Goal: Transaction & Acquisition: Download file/media

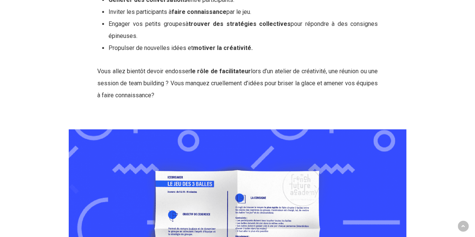
scroll to position [488, 0]
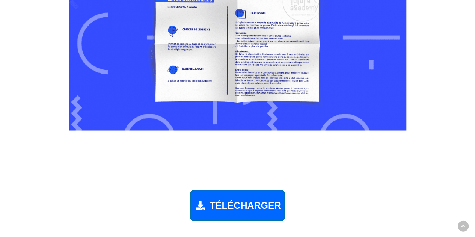
click at [234, 198] on div "TÉLÉCHARGER" at bounding box center [237, 205] width 95 height 31
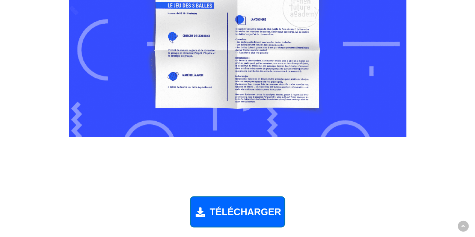
scroll to position [594, 0]
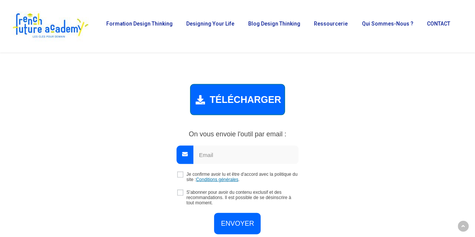
click at [241, 93] on div "TÉLÉCHARGER" at bounding box center [237, 99] width 95 height 31
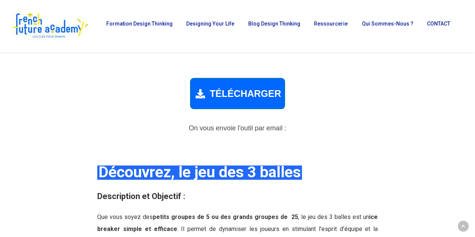
scroll to position [713, 0]
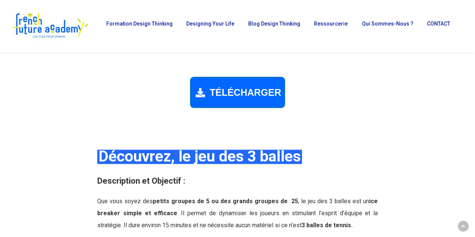
click at [264, 93] on span "TÉLÉCHARGER" at bounding box center [244, 92] width 71 height 11
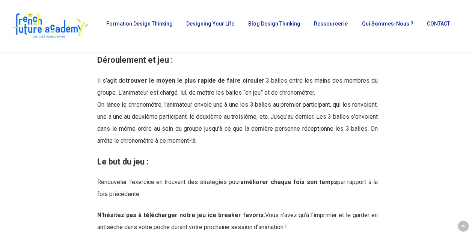
scroll to position [1007, 0]
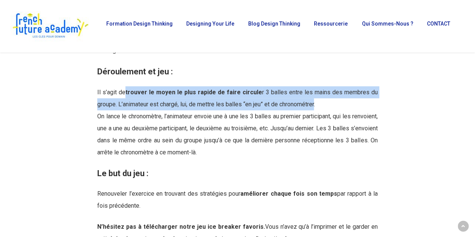
drag, startPoint x: 318, startPoint y: 104, endPoint x: 129, endPoint y: 92, distance: 189.2
click at [129, 92] on span "Il s’agit de trouver le moyen le plus rapide de faire circule r 3 balles entre …" at bounding box center [237, 98] width 280 height 19
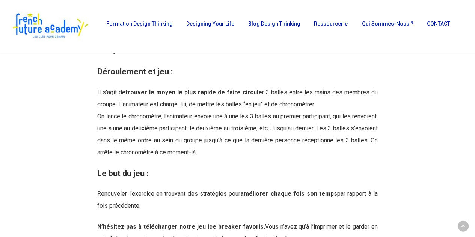
click at [142, 119] on span "On lance le chronomètre, l’animateur envoie une à une les 3 balles au premier p…" at bounding box center [237, 134] width 280 height 43
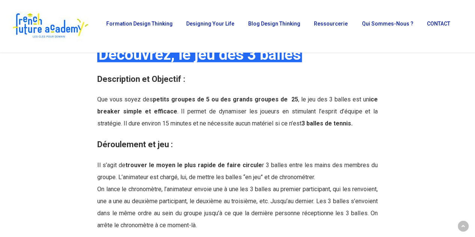
scroll to position [932, 0]
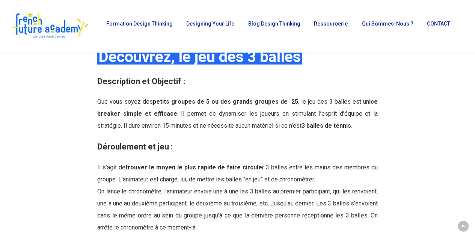
click at [354, 126] on p "Que vous soyez des petits groupes de 5 ou des grands groupes de 25 , le jeu des…" at bounding box center [237, 114] width 280 height 36
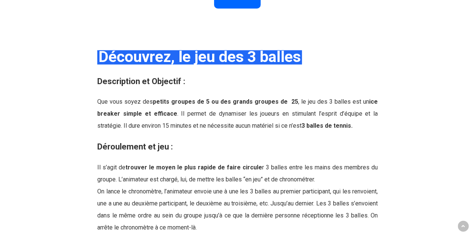
scroll to position [1007, 0]
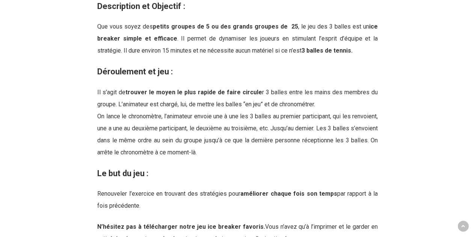
click at [228, 122] on p "Il s’agit de trouver le moyen le plus rapide de faire circule r 3 balles entre …" at bounding box center [237, 122] width 280 height 72
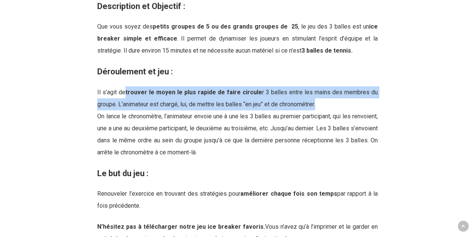
drag, startPoint x: 127, startPoint y: 91, endPoint x: 319, endPoint y: 104, distance: 192.3
click at [319, 104] on p "Il s’agit de trouver le moyen le plus rapide de faire circule r 3 balles entre …" at bounding box center [237, 122] width 280 height 72
copy span "trouver le moyen le plus rapide de faire circule r 3 balles entre les mains des…"
drag, startPoint x: 221, startPoint y: 133, endPoint x: 200, endPoint y: 130, distance: 20.4
click at [221, 133] on p "Il s’agit de trouver le moyen le plus rapide de faire circule r 3 balles entre …" at bounding box center [237, 122] width 280 height 72
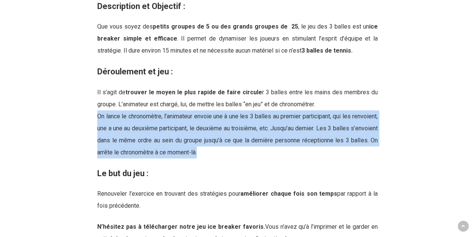
drag, startPoint x: 98, startPoint y: 115, endPoint x: 253, endPoint y: 151, distance: 159.5
click at [253, 151] on p "Il s’agit de trouver le moyen le plus rapide de faire circule r 3 balles entre …" at bounding box center [237, 122] width 280 height 72
copy span "On lance le chronomètre, l’animateur envoie une à une les 3 balles au premier p…"
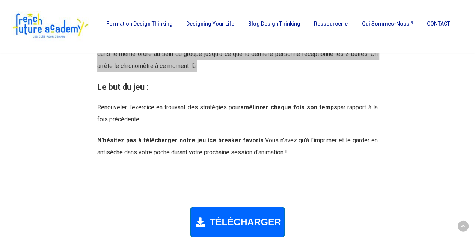
scroll to position [1082, 0]
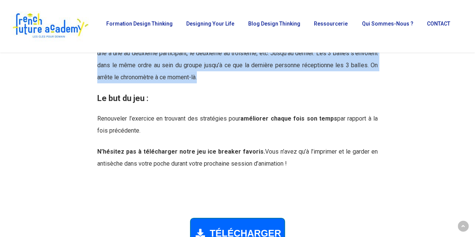
click at [280, 128] on p "Renouveler l’exercice en trouvant des stratégies pour améliorer chaque fois son…" at bounding box center [237, 129] width 280 height 33
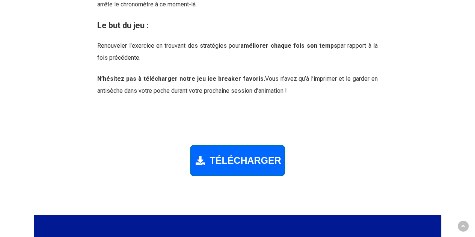
scroll to position [1157, 0]
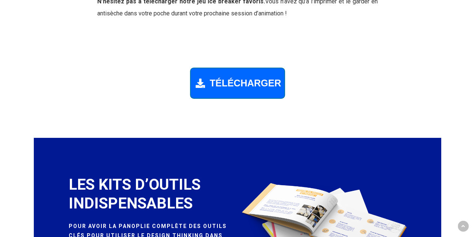
click at [249, 92] on div "TÉLÉCHARGER" at bounding box center [237, 83] width 95 height 31
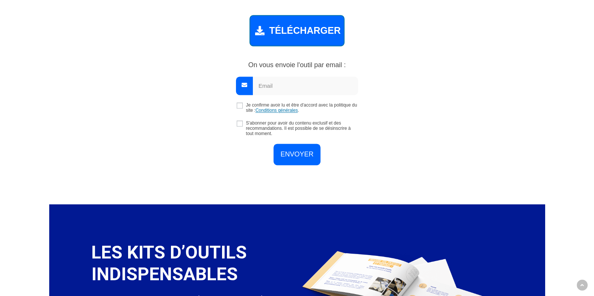
scroll to position [1454, 0]
